Goal: Transaction & Acquisition: Register for event/course

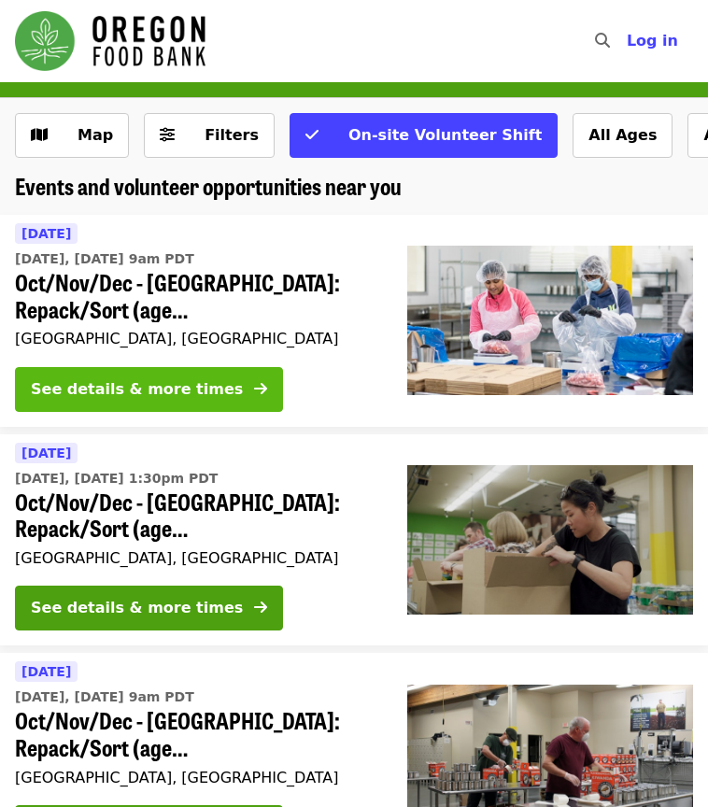
click at [210, 371] on button "See details & more times" at bounding box center [149, 389] width 268 height 45
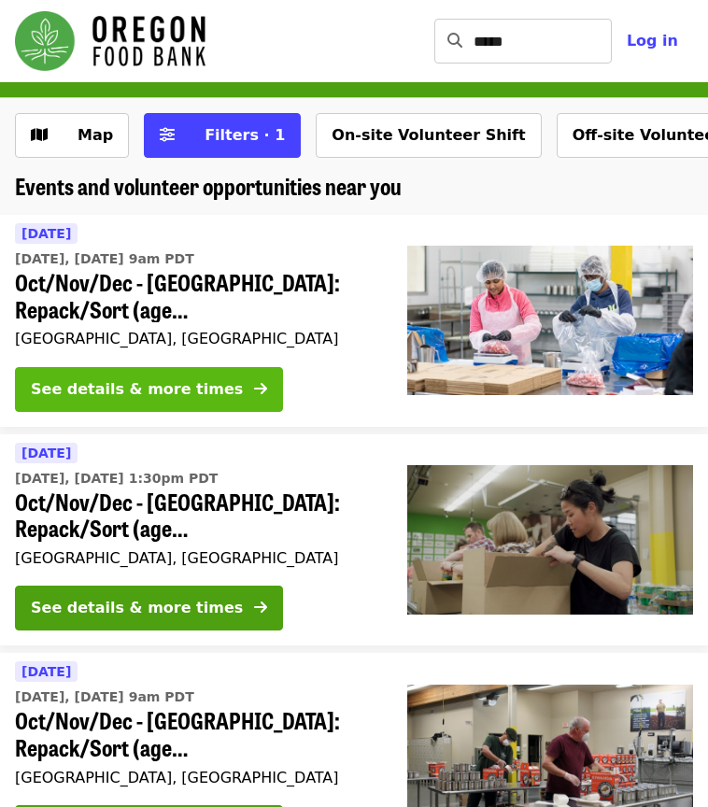
click at [145, 382] on div "See details & more times" at bounding box center [137, 389] width 212 height 22
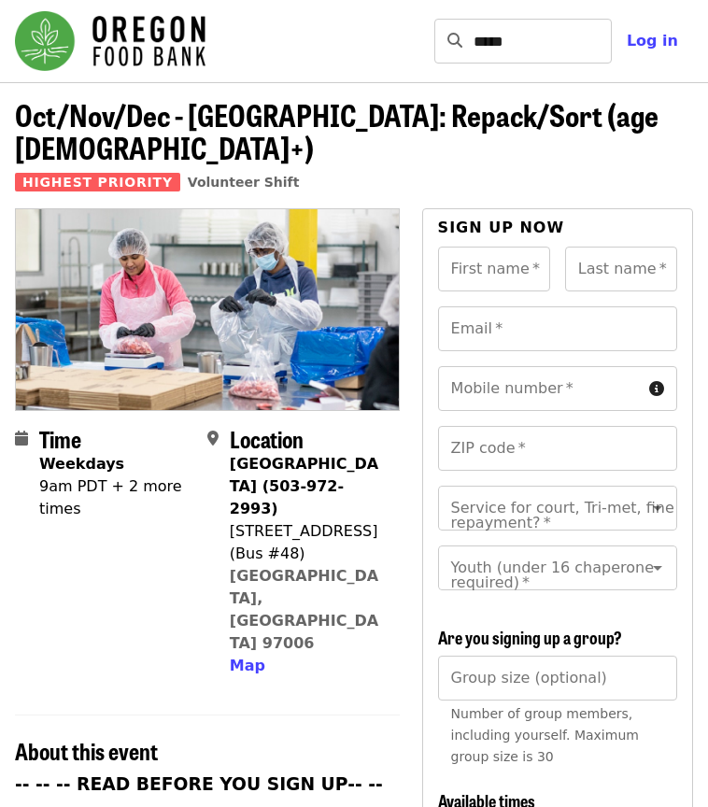
click at [127, 475] on div "9am PDT + 2 more times" at bounding box center [115, 497] width 153 height 45
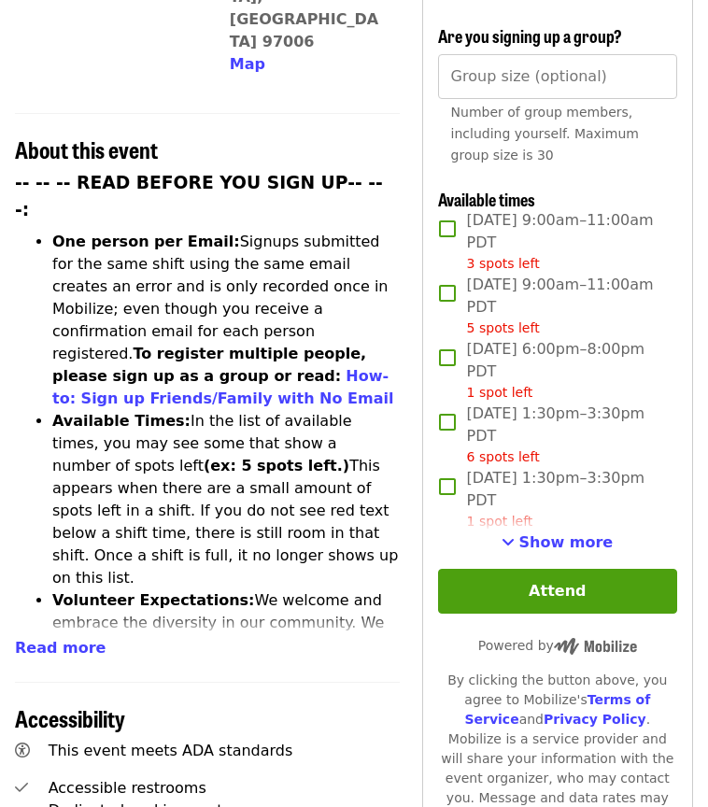
scroll to position [600, 0]
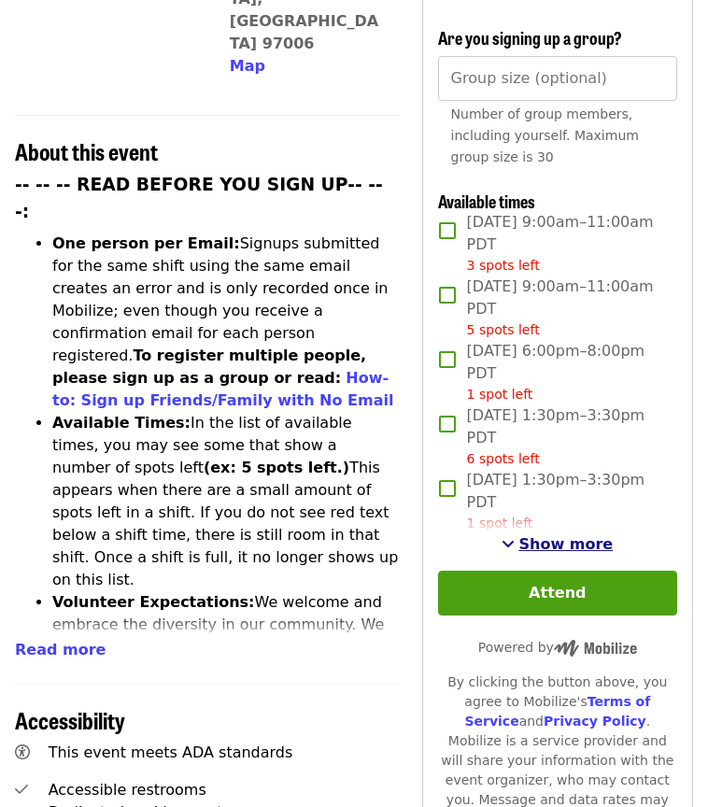
click at [542, 535] on span "Show more" at bounding box center [565, 544] width 94 height 18
